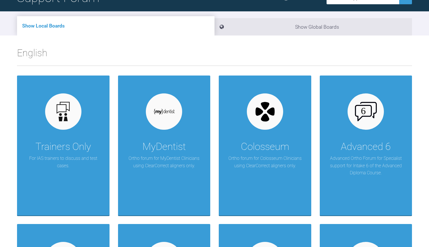
scroll to position [55, 0]
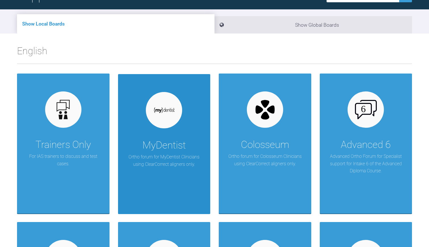
click at [182, 153] on p "Ortho forum for MyDentist Clinicians using ClearCorrect aligners only." at bounding box center [164, 160] width 75 height 14
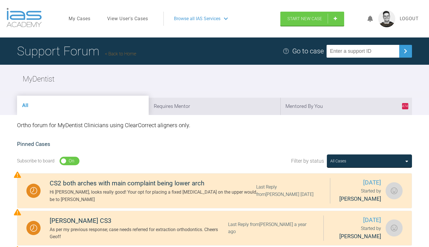
click at [121, 51] on link "Back to Home" at bounding box center [120, 53] width 31 height 5
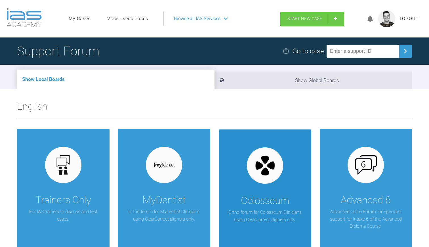
click at [258, 169] on img at bounding box center [265, 165] width 22 height 22
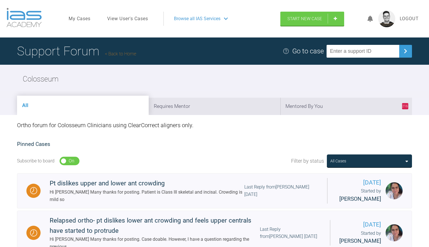
click at [125, 52] on link "Back to Home" at bounding box center [120, 53] width 31 height 5
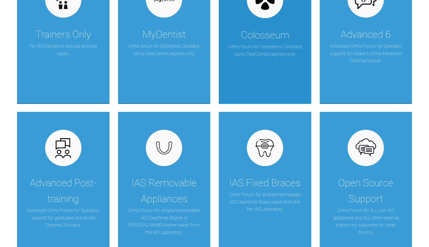
scroll to position [166, 0]
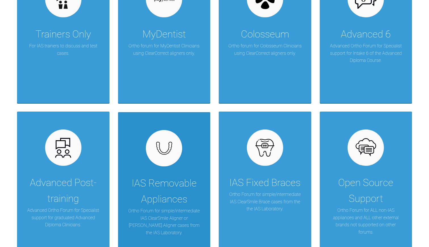
click at [183, 175] on div "IAS Removable Appliances" at bounding box center [164, 191] width 75 height 32
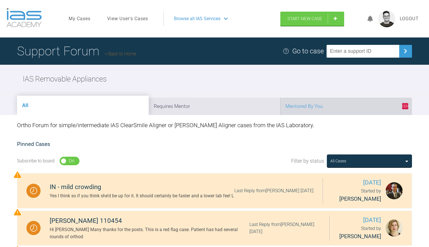
click at [310, 102] on li "1324 Mentored By You" at bounding box center [346, 106] width 132 height 17
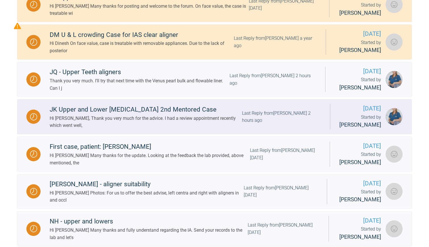
scroll to position [223, 0]
click at [147, 125] on div "Hi [PERSON_NAME], Thank you very much for the advice. I had a review appointmen…" at bounding box center [146, 122] width 192 height 14
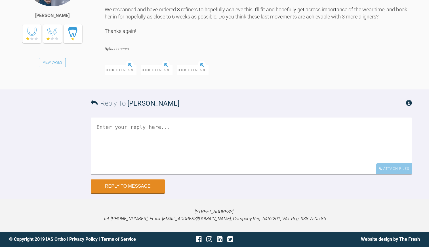
scroll to position [6219, 0]
click at [133, 65] on img at bounding box center [124, 61] width 38 height 7
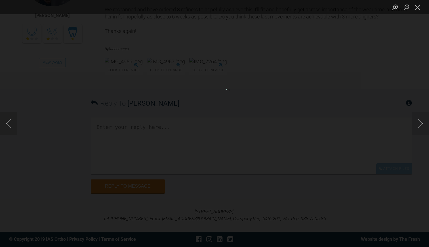
scroll to position [6211, 0]
click at [418, 127] on button "Next image" at bounding box center [420, 123] width 17 height 23
click at [420, 125] on button "Next image" at bounding box center [420, 123] width 17 height 23
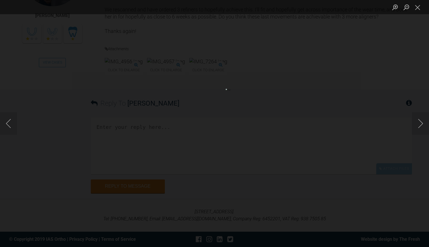
scroll to position [6144, 0]
click at [424, 129] on button "Next image" at bounding box center [420, 123] width 17 height 23
click at [418, 6] on button "Close lightbox" at bounding box center [417, 7] width 11 height 10
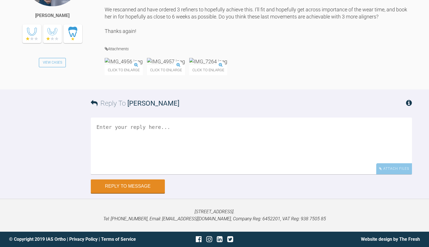
scroll to position [6207, 0]
click at [115, 174] on textarea at bounding box center [251, 145] width 321 height 57
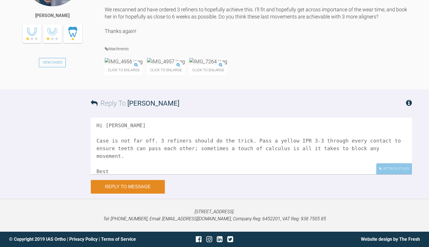
scroll to position [6292, 0]
type textarea "Hi [PERSON_NAME] Case is not far off. 3 refiners should do the trick. Pass a ye…"
click at [124, 188] on button "Reply to Message" at bounding box center [128, 187] width 74 height 14
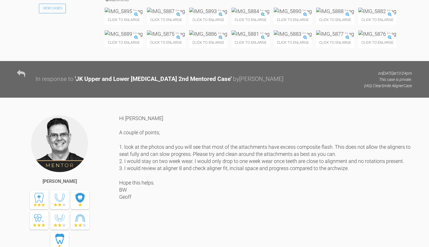
scroll to position [2215, 0]
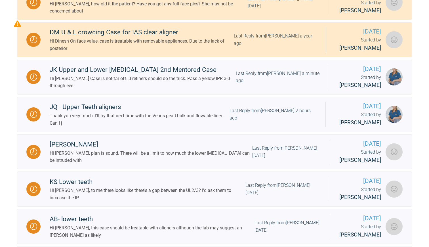
scroll to position [331, 0]
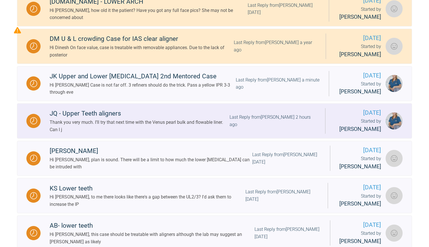
click at [140, 129] on div "Thank you very much. I’ll try that next time with the Venus pearl bulk and flow…" at bounding box center [140, 126] width 180 height 14
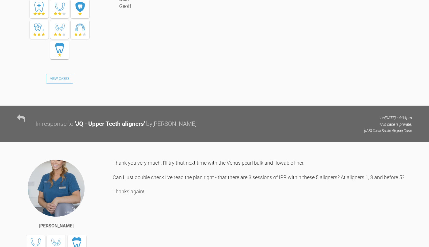
scroll to position [4607, 0]
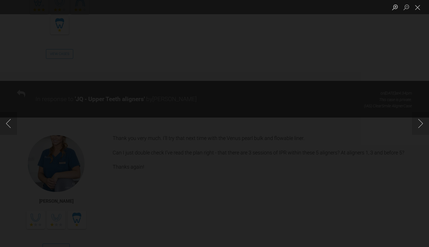
scroll to position [4634, 0]
click at [417, 7] on button "Close lightbox" at bounding box center [417, 7] width 11 height 10
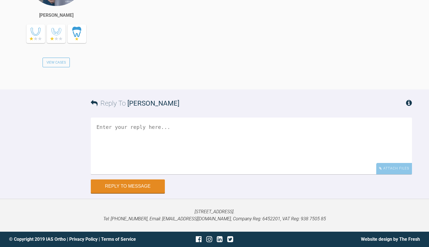
scroll to position [5065, 0]
click at [96, 174] on textarea at bounding box center [251, 145] width 321 height 57
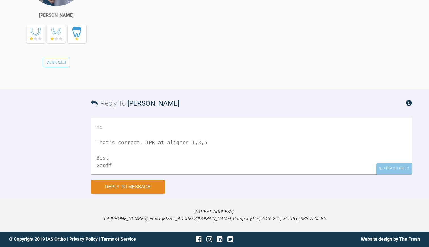
type textarea "Hi That's correct. IPR at aligner 1,3,5 Best Geoff"
click at [120, 193] on button "Reply to Message" at bounding box center [128, 187] width 74 height 14
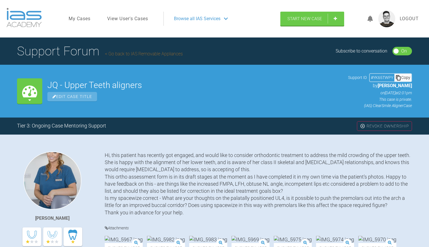
scroll to position [0, 0]
click at [151, 55] on link "Go back to IAS Removable Appliances" at bounding box center [144, 53] width 78 height 5
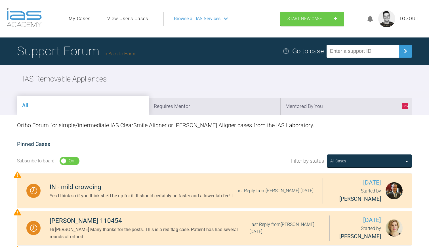
click at [127, 54] on link "Back to Home" at bounding box center [120, 53] width 31 height 5
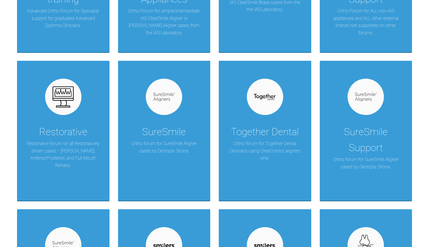
scroll to position [370, 0]
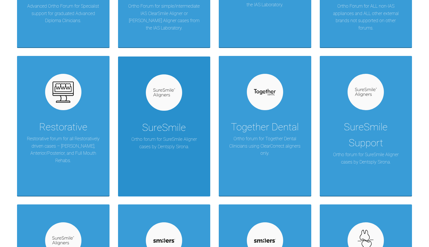
click at [160, 129] on div "SureSmile" at bounding box center [164, 128] width 44 height 16
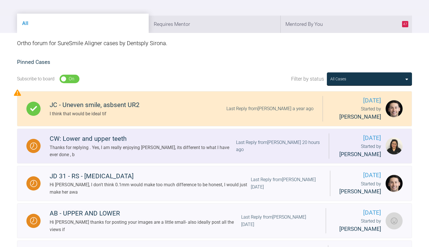
scroll to position [80, 0]
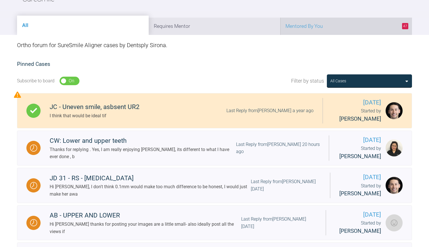
click at [313, 27] on li "47 Mentored By You" at bounding box center [346, 26] width 132 height 17
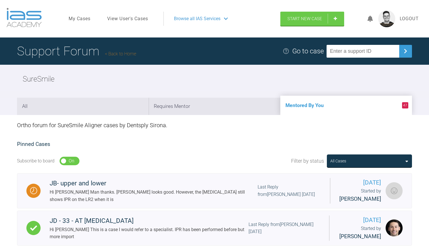
scroll to position [0, 0]
click at [123, 54] on link "Back to Home" at bounding box center [120, 53] width 31 height 5
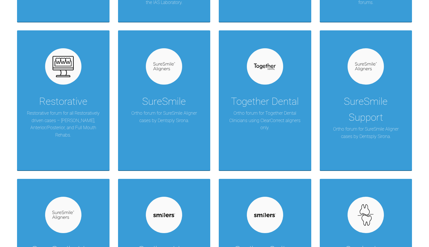
scroll to position [409, 0]
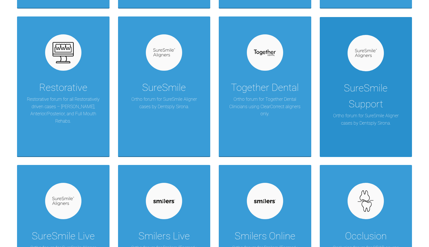
click at [361, 104] on div "SureSmile Support" at bounding box center [365, 96] width 75 height 32
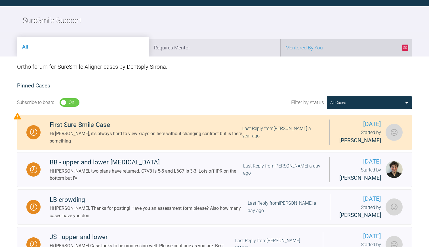
click at [347, 44] on li "50 Mentored By You" at bounding box center [346, 47] width 132 height 17
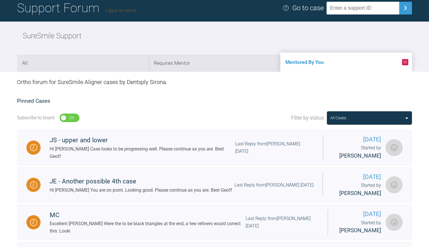
scroll to position [46, 0]
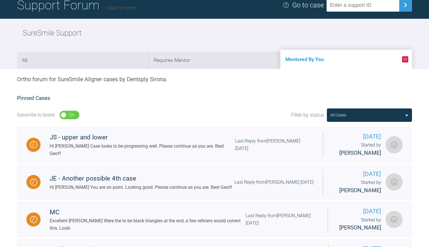
click at [130, 8] on link "Back to Home" at bounding box center [120, 7] width 31 height 5
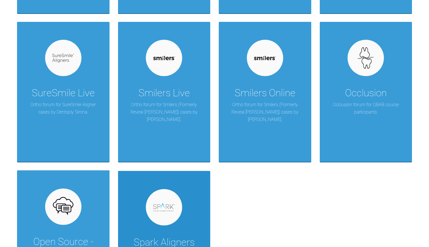
scroll to position [529, 0]
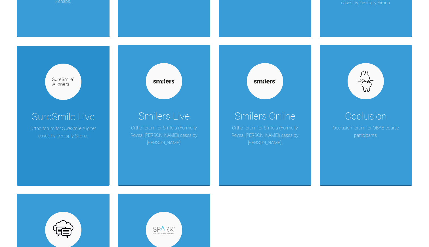
click at [81, 109] on div "SureSmile Live" at bounding box center [63, 117] width 63 height 16
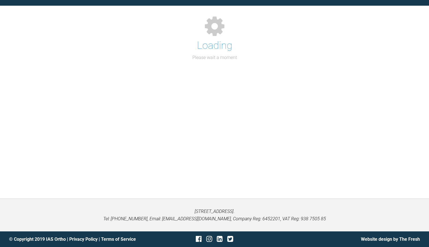
scroll to position [58, 0]
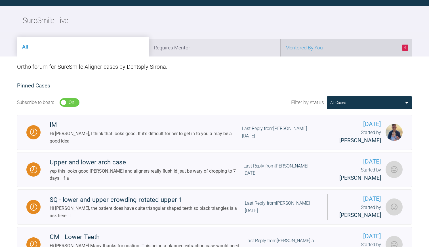
click at [306, 51] on li "4 Mentored By You" at bounding box center [346, 47] width 132 height 17
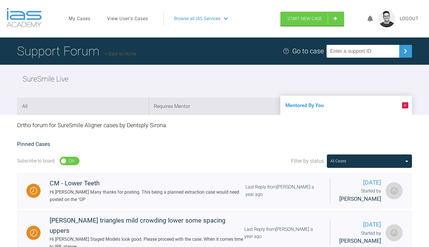
scroll to position [0, 0]
click at [135, 54] on link "Back to Home" at bounding box center [120, 53] width 31 height 5
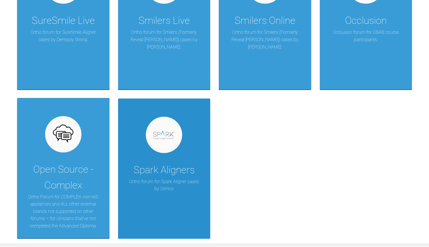
click at [175, 149] on div "Spark Aligners Ortho forum for Spark Aligner cases by [PERSON_NAME]" at bounding box center [164, 168] width 92 height 140
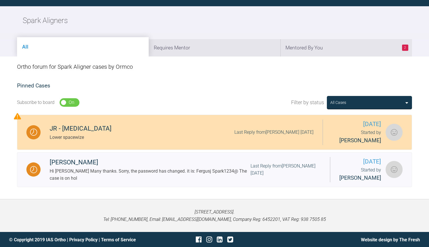
click at [132, 132] on div "JR - [MEDICAL_DATA] Lower spacewize Last Reply from [PERSON_NAME] [DATE]" at bounding box center [182, 131] width 282 height 17
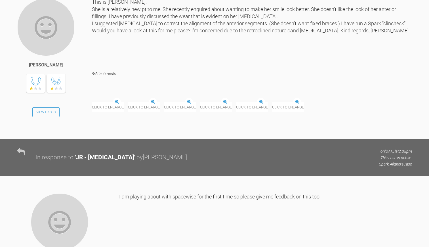
scroll to position [2561, 0]
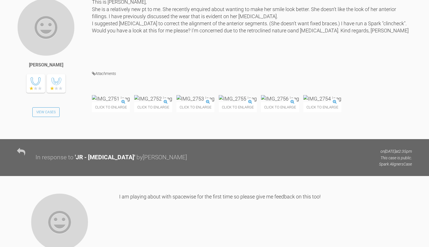
click at [115, 102] on img at bounding box center [111, 98] width 38 height 7
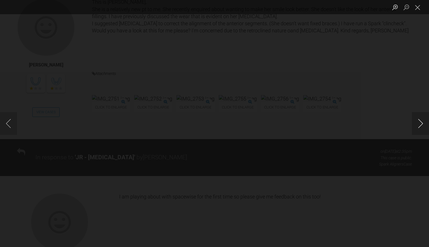
click at [423, 125] on button "Next image" at bounding box center [420, 123] width 17 height 23
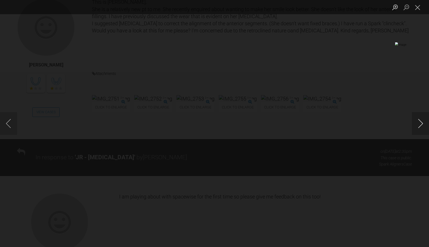
click at [423, 125] on button "Next image" at bounding box center [420, 123] width 17 height 23
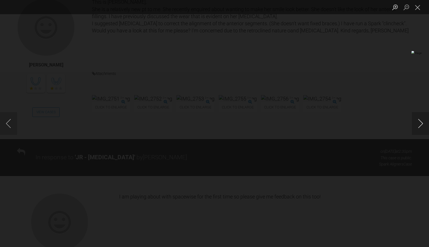
click at [423, 125] on button "Next image" at bounding box center [420, 123] width 17 height 23
click at [419, 5] on button "Close lightbox" at bounding box center [417, 7] width 11 height 10
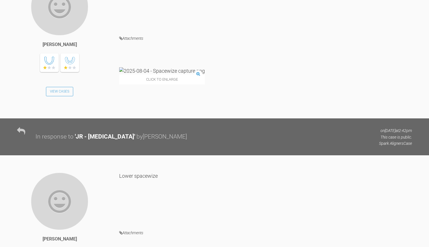
scroll to position [2774, 0]
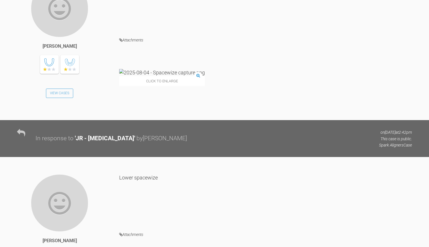
click at [167, 76] on img at bounding box center [162, 72] width 86 height 7
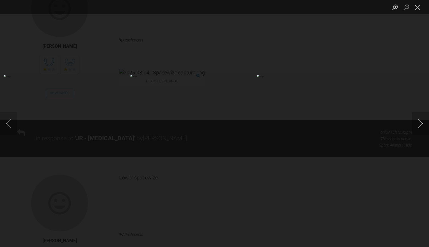
click at [422, 123] on button "Next image" at bounding box center [420, 123] width 17 height 23
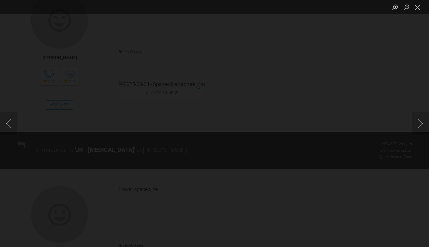
scroll to position [2763, 0]
click at [417, 8] on button "Close lightbox" at bounding box center [417, 7] width 11 height 10
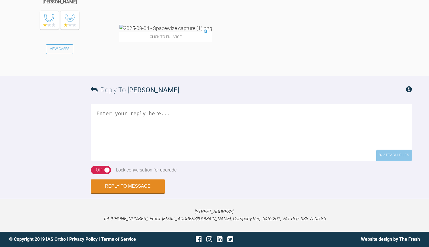
scroll to position [3016, 0]
click at [157, 32] on img at bounding box center [165, 28] width 93 height 7
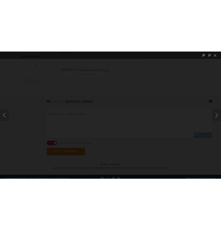
scroll to position [3005, 0]
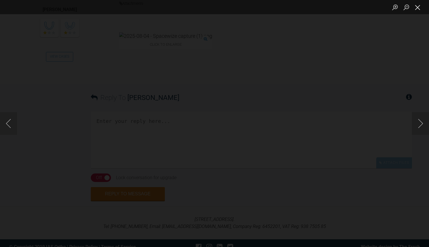
click at [420, 9] on button "Close lightbox" at bounding box center [417, 7] width 11 height 10
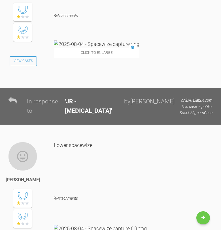
scroll to position [3134, 0]
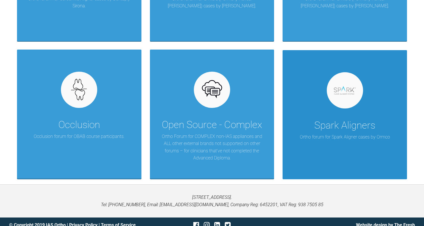
click at [350, 91] on div at bounding box center [345, 90] width 36 height 36
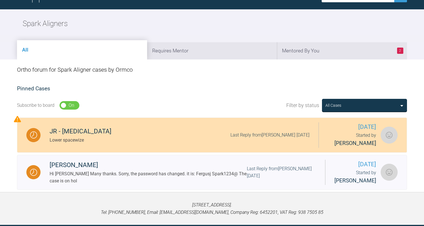
click at [78, 137] on div "Lower spacewize" at bounding box center [81, 140] width 62 height 7
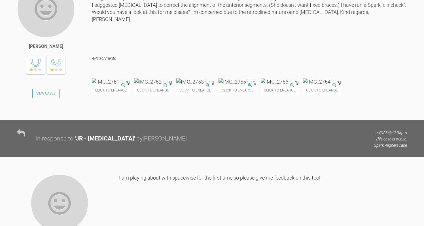
scroll to position [2577, 0]
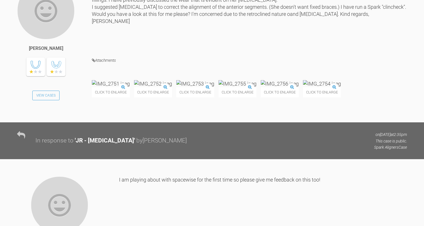
click at [114, 87] on img at bounding box center [111, 83] width 38 height 7
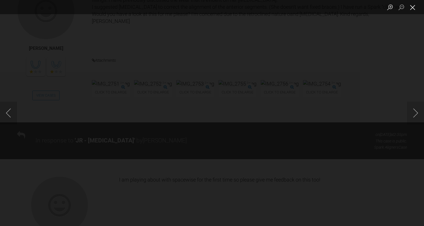
click at [416, 9] on button "Close lightbox" at bounding box center [412, 7] width 11 height 10
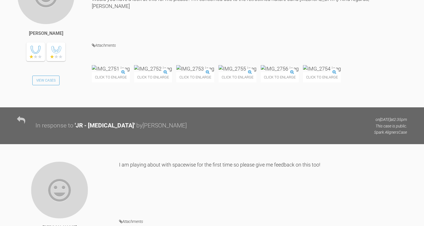
scroll to position [2592, 0]
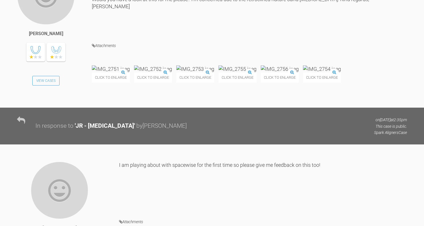
click at [257, 73] on img at bounding box center [238, 69] width 38 height 7
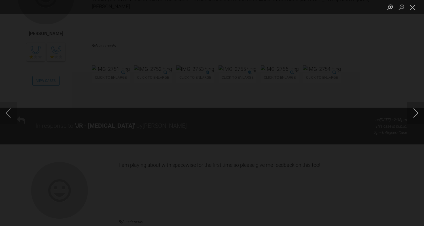
click at [416, 113] on button "Next image" at bounding box center [415, 113] width 17 height 23
click at [9, 114] on button "Previous image" at bounding box center [8, 113] width 17 height 23
click at [412, 9] on button "Close lightbox" at bounding box center [412, 7] width 11 height 10
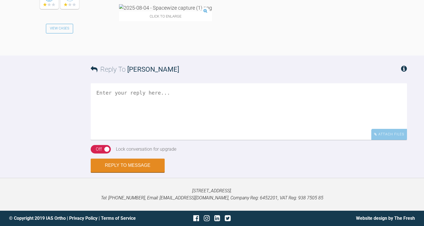
scroll to position [3131, 0]
click at [118, 94] on textarea at bounding box center [249, 111] width 317 height 57
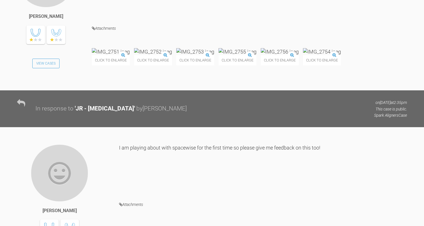
scroll to position [2610, 0]
click at [172, 55] on img at bounding box center [153, 51] width 38 height 7
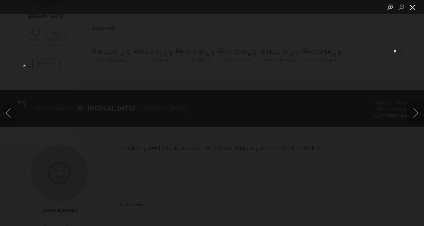
click at [414, 9] on button "Close lightbox" at bounding box center [412, 7] width 11 height 10
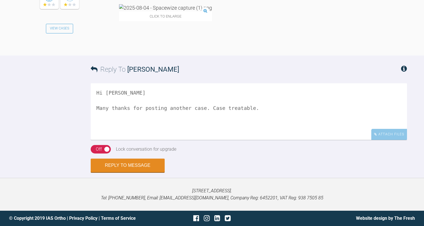
scroll to position [3131, 0]
click at [226, 110] on textarea "Hi Katie Many thanks for posting another case. Case treatable." at bounding box center [249, 111] width 317 height 57
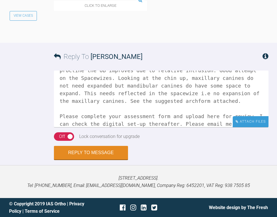
scroll to position [3528, 0]
click at [258, 125] on div "Attach Files" at bounding box center [251, 121] width 36 height 11
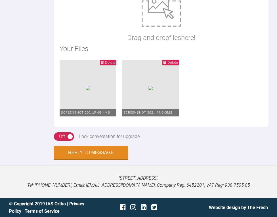
scroll to position [19, 0]
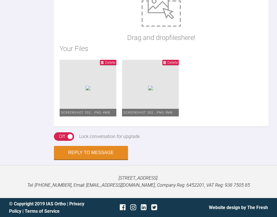
scroll to position [3603, 0]
type textarea "Hi Katie Many thanks for posting another case. Case treatable with aligners. Th…"
click at [99, 156] on button "Reply to Message" at bounding box center [91, 154] width 74 height 14
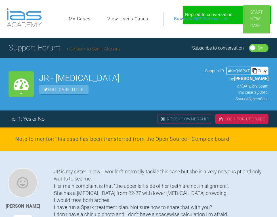
scroll to position [0, 0]
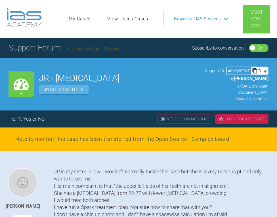
click at [229, 117] on div "Lock For Upgrade" at bounding box center [241, 119] width 53 height 10
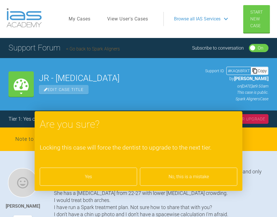
click at [87, 171] on div "Yes" at bounding box center [88, 177] width 97 height 18
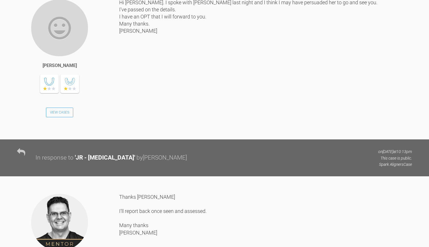
scroll to position [1634, 0]
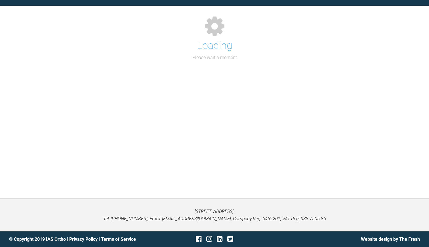
scroll to position [55, 0]
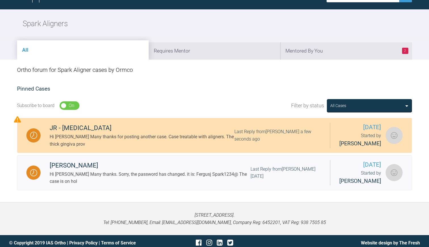
click at [133, 139] on div "Hi Katie Many thanks for posting another case. Case treatable with aligners. Th…" at bounding box center [142, 140] width 185 height 14
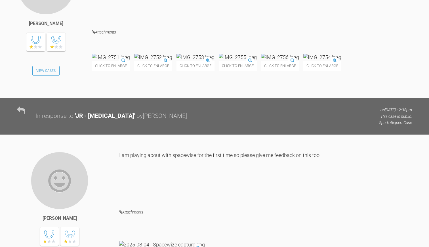
scroll to position [2608, 0]
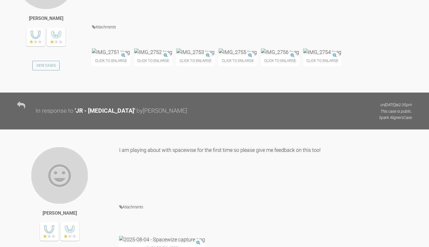
scroll to position [55, 0]
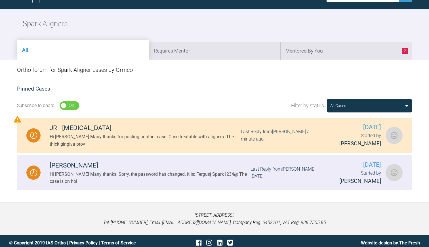
click at [163, 175] on div "Hi [PERSON_NAME] Many thanks. Sorry, the password has changed. it is: Fergusj S…" at bounding box center [150, 178] width 201 height 14
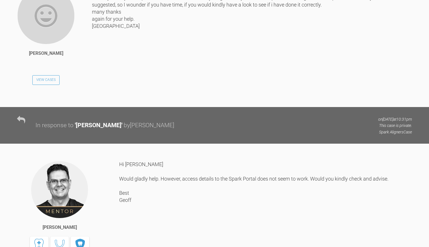
scroll to position [744, 0]
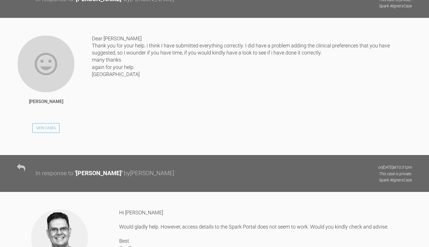
scroll to position [55, 0]
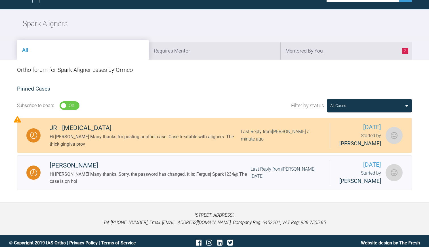
click at [126, 137] on div "Hi Katie Many thanks for posting another case. Case treatable with aligners. Th…" at bounding box center [145, 140] width 191 height 14
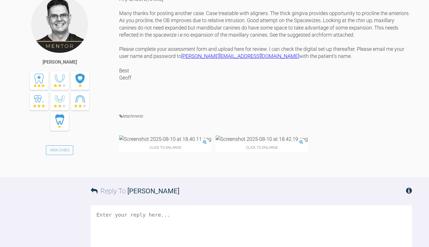
scroll to position [3148, 0]
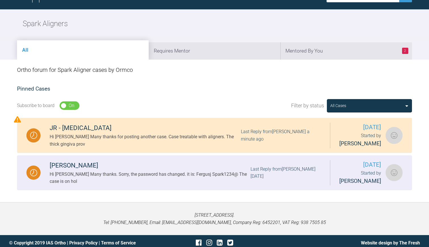
click at [157, 174] on div "Hi [PERSON_NAME] Many thanks. Sorry, the password has changed. it is: Fergusj S…" at bounding box center [150, 178] width 201 height 14
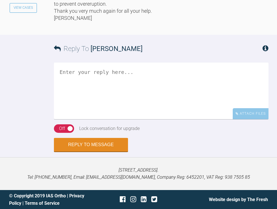
scroll to position [1638, 0]
drag, startPoint x: 54, startPoint y: 32, endPoint x: 76, endPoint y: 33, distance: 22.2
copy div "Fergusj"
drag, startPoint x: 54, startPoint y: 39, endPoint x: 83, endPoint y: 38, distance: 28.7
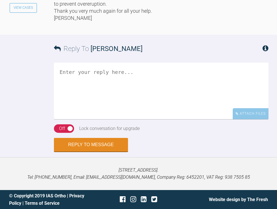
copy div "Spark1234@"
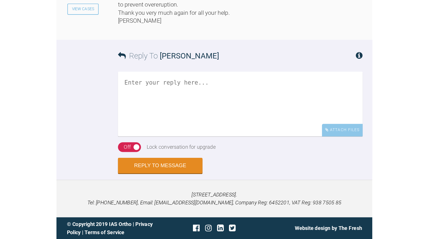
scroll to position [1506, 0]
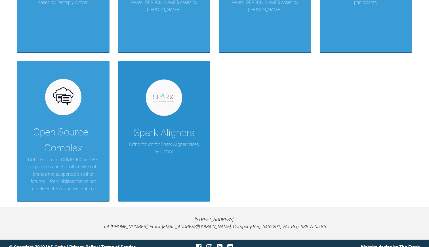
click at [157, 132] on div "Spark Aligners" at bounding box center [164, 133] width 61 height 16
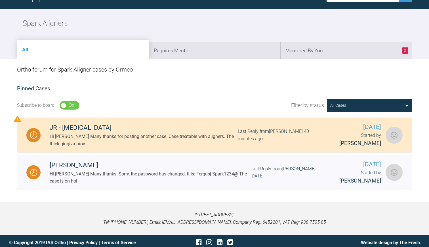
scroll to position [55, 0]
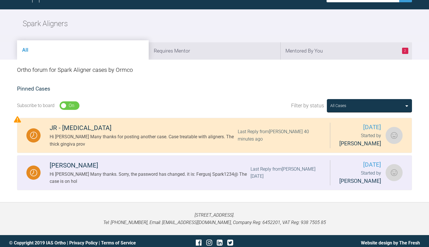
click at [156, 172] on div "Hi [PERSON_NAME] Many thanks. Sorry, the password has changed. it is: Fergusj S…" at bounding box center [150, 178] width 201 height 14
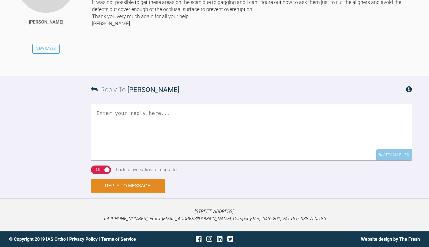
scroll to position [1495, 0]
click at [125, 121] on textarea at bounding box center [251, 132] width 321 height 57
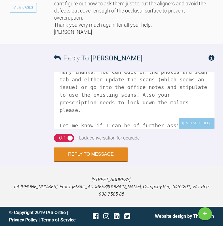
scroll to position [33, 0]
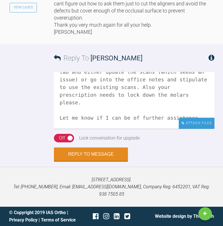
type textarea "Hi Jaqueline Many thanks. You can edit on the photos and scan tab and either up…"
click at [192, 129] on div "Attach Files" at bounding box center [197, 123] width 36 height 11
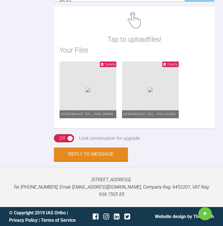
scroll to position [2085, 0]
click at [92, 160] on button "Reply to Message" at bounding box center [91, 155] width 74 height 14
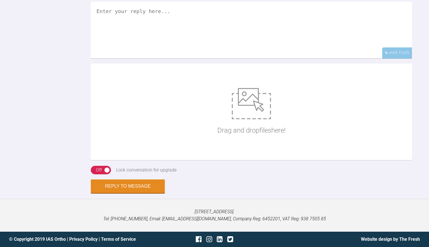
scroll to position [1575, 0]
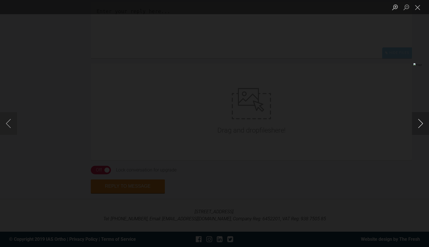
click at [419, 123] on button "Next image" at bounding box center [420, 123] width 17 height 23
click at [194, 184] on img "Lightbox" at bounding box center [89, 123] width 210 height 121
click at [419, 120] on button "Next image" at bounding box center [420, 123] width 17 height 23
click at [418, 10] on button "Close lightbox" at bounding box center [417, 7] width 11 height 10
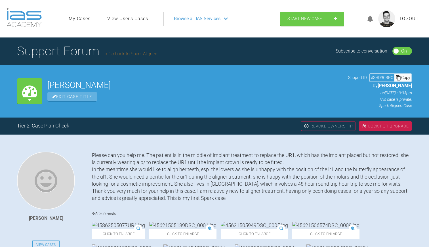
scroll to position [0, 0]
click at [138, 51] on link "Go back to Spark Aligners" at bounding box center [132, 53] width 54 height 5
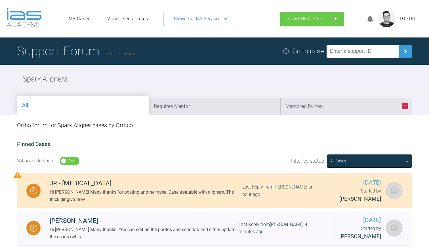
click at [129, 53] on h1 "Support Forum Back to Home" at bounding box center [76, 51] width 119 height 20
click at [124, 51] on link "Back to Home" at bounding box center [120, 53] width 31 height 5
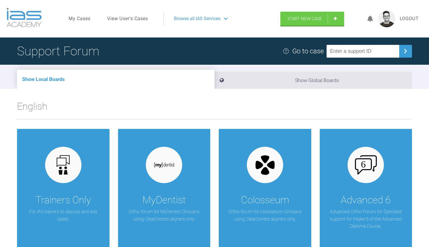
click at [409, 16] on span "Logout" at bounding box center [409, 18] width 19 height 7
